Goal: Information Seeking & Learning: Check status

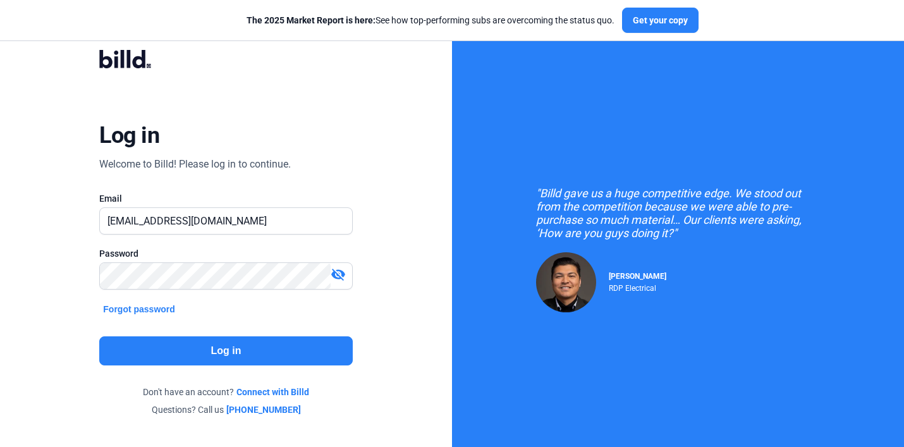
click at [295, 356] on button "Log in" at bounding box center [225, 350] width 253 height 29
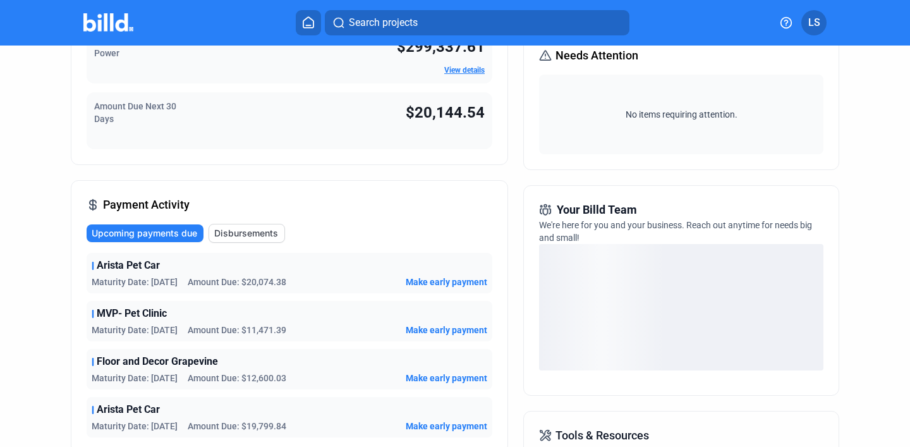
scroll to position [198, 0]
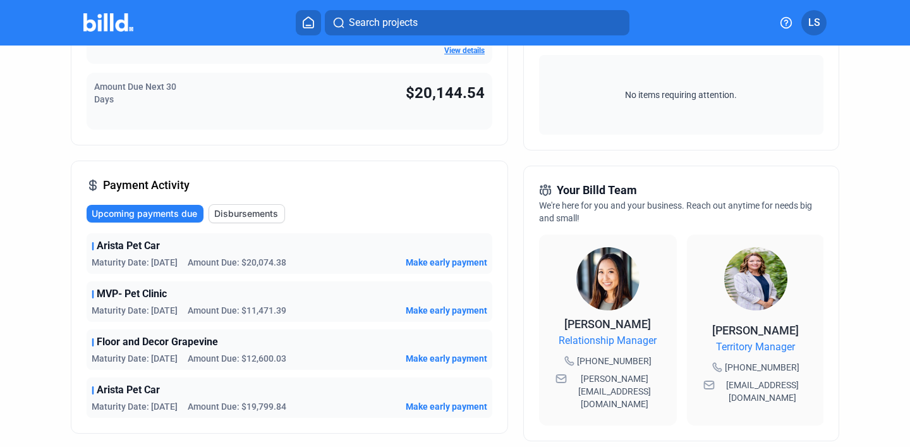
click at [162, 305] on span "Maturity Date: [DATE]" at bounding box center [135, 310] width 86 height 13
click at [142, 298] on span "MVP- Pet Clinic" at bounding box center [132, 293] width 70 height 15
click at [109, 296] on span "MVP- Pet Clinic" at bounding box center [132, 293] width 70 height 15
click at [135, 382] on span "Arista Pet Car" at bounding box center [128, 389] width 63 height 15
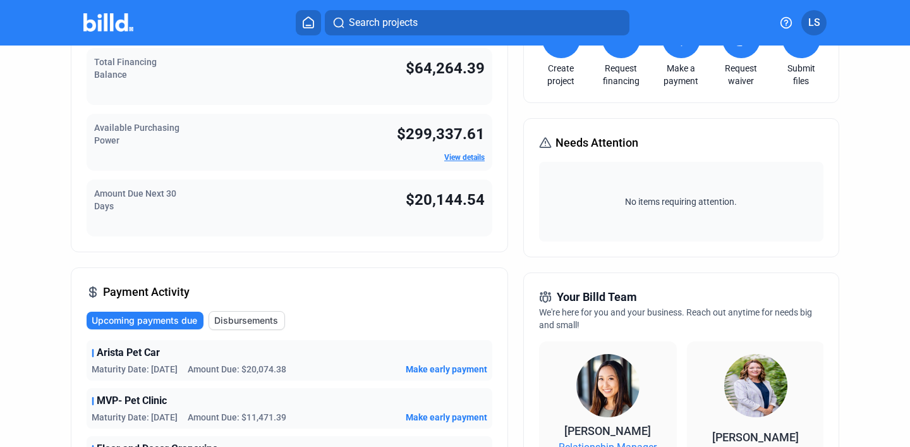
scroll to position [0, 0]
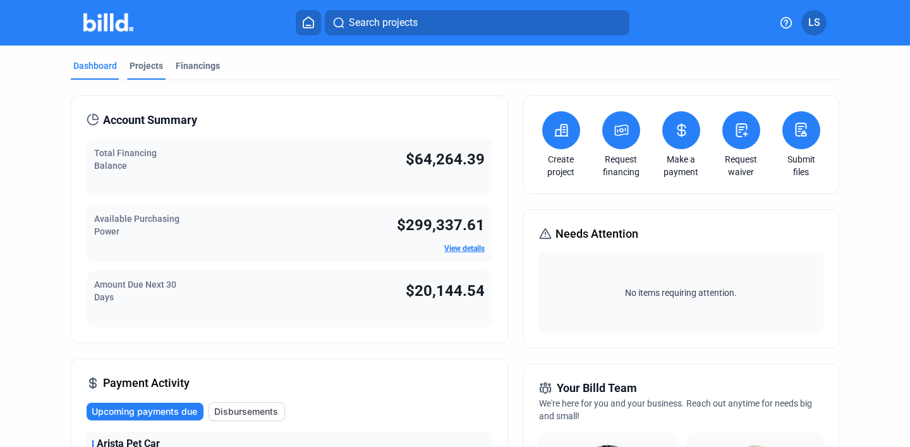
click at [142, 60] on div "Projects" at bounding box center [146, 65] width 33 height 13
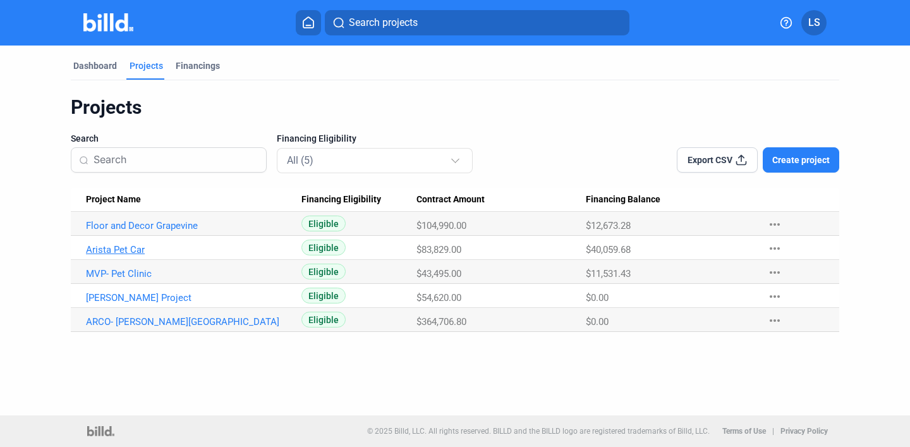
click at [125, 248] on link "Arista Pet Car" at bounding box center [188, 249] width 204 height 11
click at [126, 272] on link "MVP- Pet Clinic" at bounding box center [188, 273] width 204 height 11
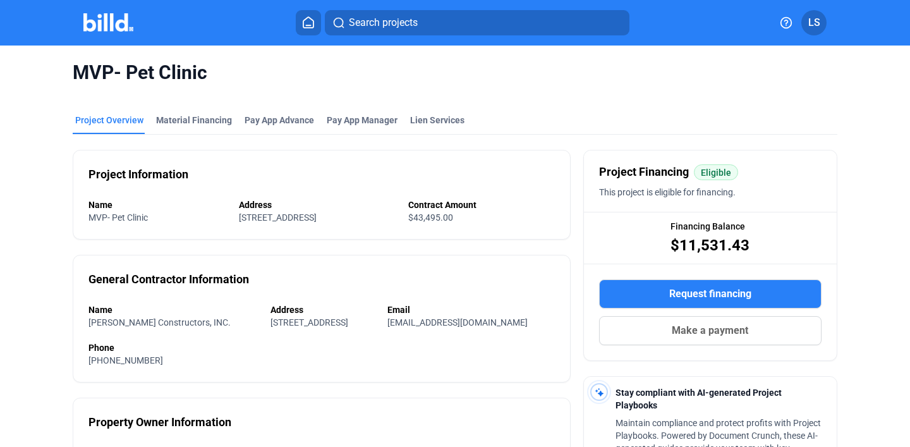
drag, startPoint x: 425, startPoint y: 214, endPoint x: 462, endPoint y: 215, distance: 36.7
click at [462, 215] on div "Name MVP- Pet Clinic Address [STREET_ADDRESS] Contract Amount $43,495.00" at bounding box center [321, 210] width 466 height 25
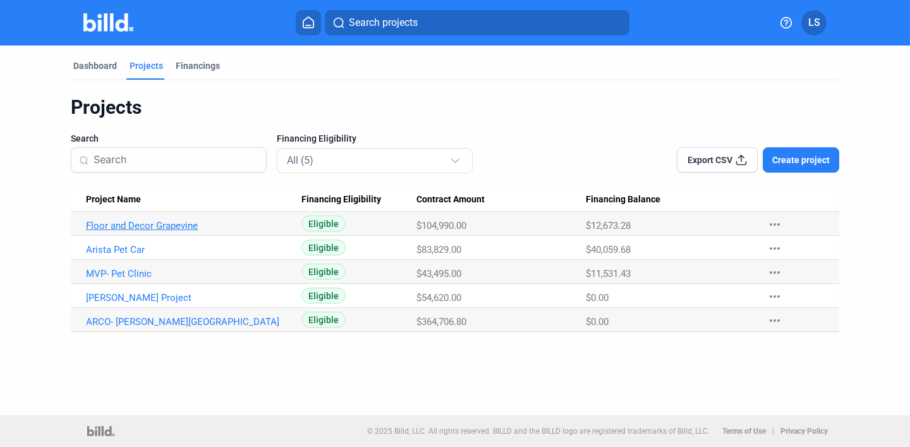
click at [148, 226] on link "Floor and Decor Grapevine" at bounding box center [188, 225] width 204 height 11
